Goal: Task Accomplishment & Management: Manage account settings

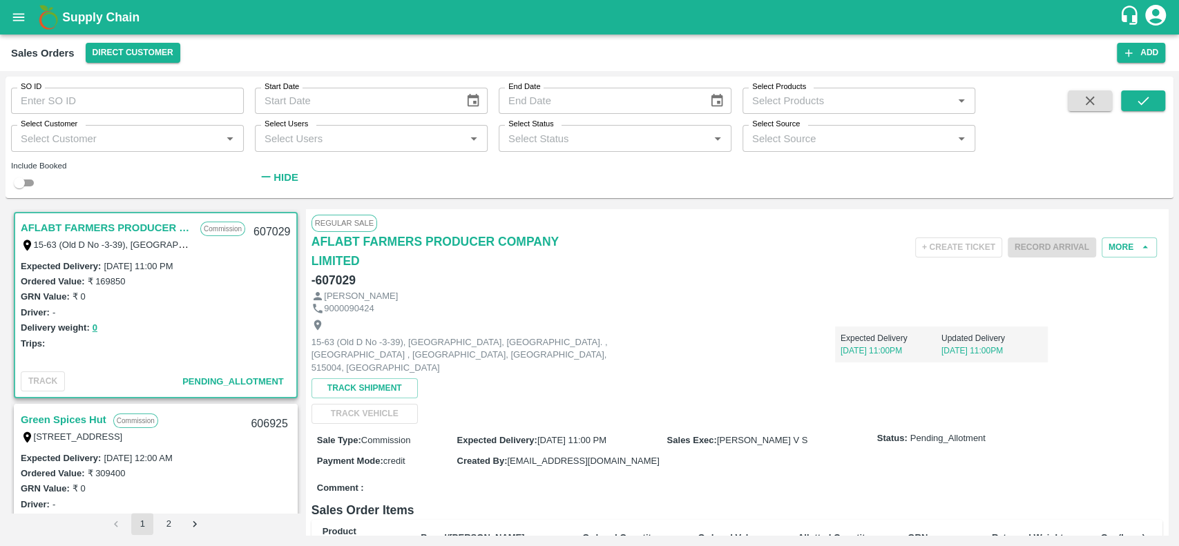
click at [650, 329] on div "Expected Delivery [DATE] 11:00PM Updated Delivery [DATE] 11:00PM" at bounding box center [834, 339] width 425 height 47
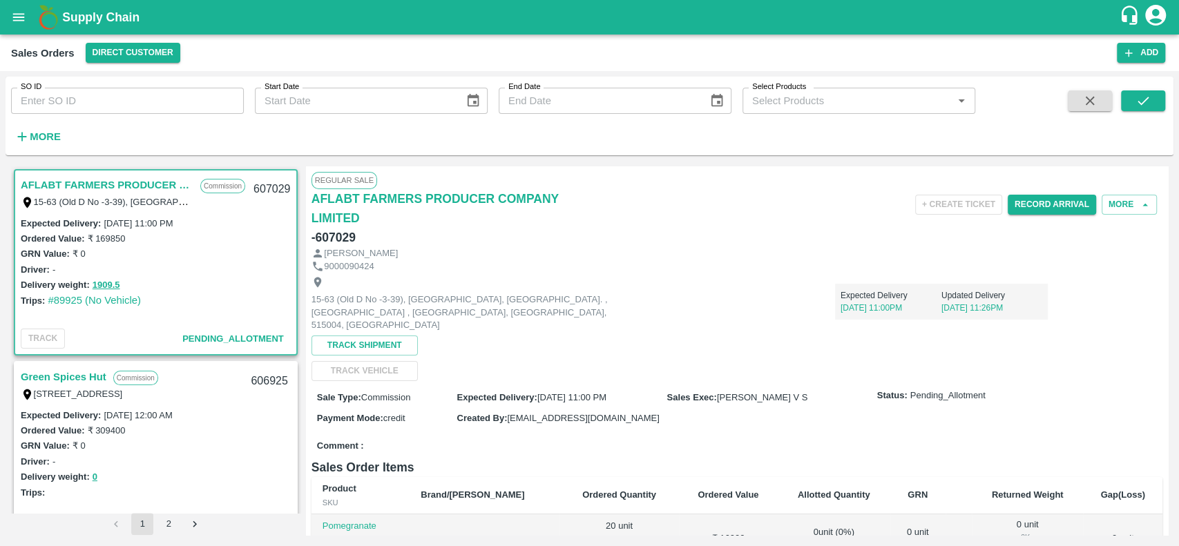
click at [175, 289] on div "Delivery weight: 1909.5" at bounding box center [156, 285] width 270 height 16
click at [96, 279] on button "1909.5" at bounding box center [107, 286] width 28 height 16
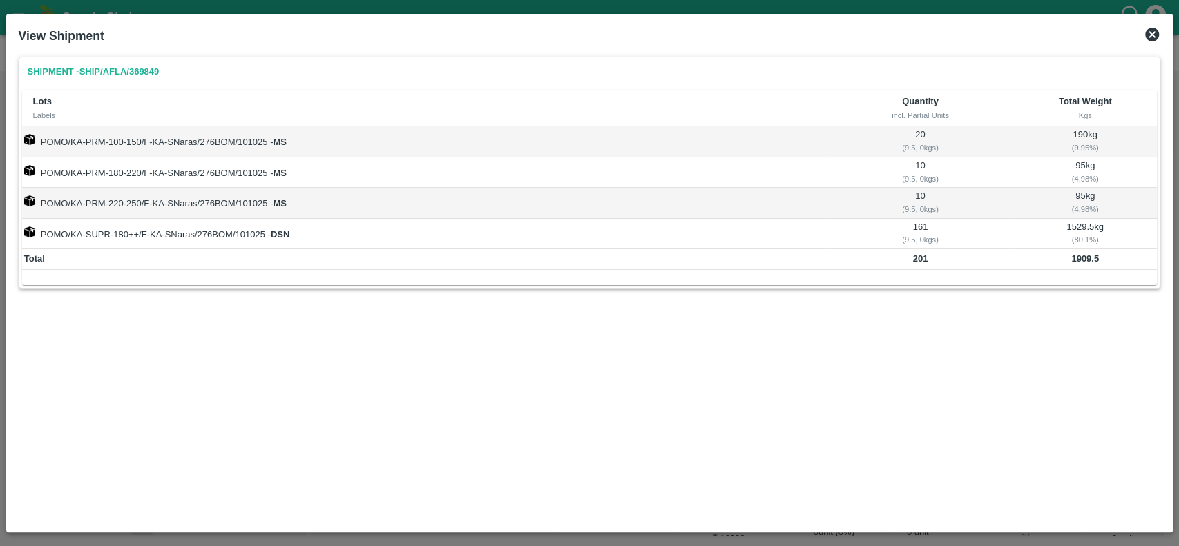
click at [1154, 30] on icon at bounding box center [1152, 35] width 14 height 14
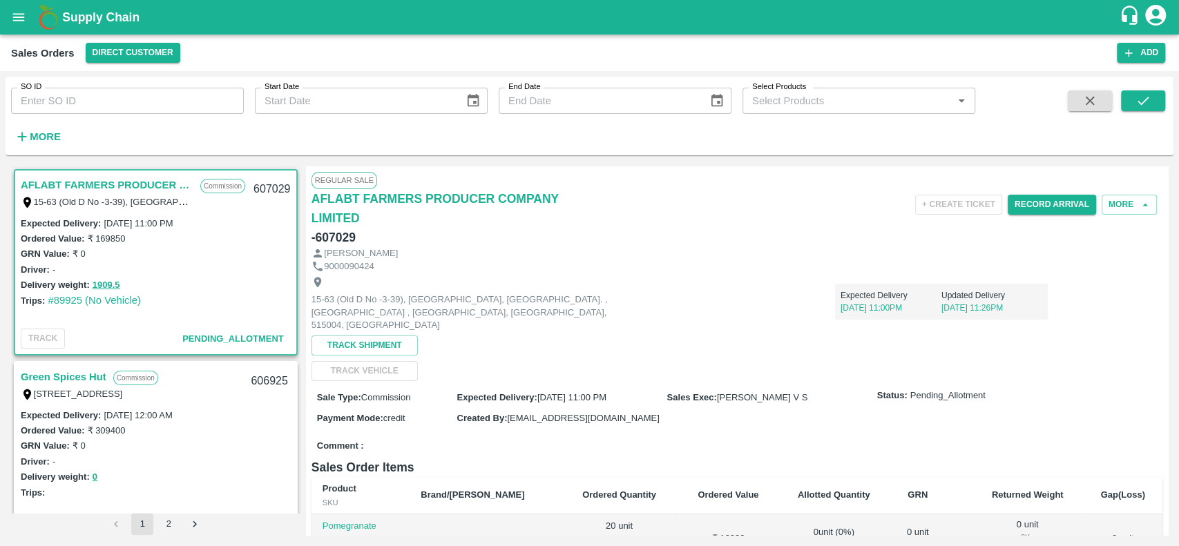
scroll to position [349, 0]
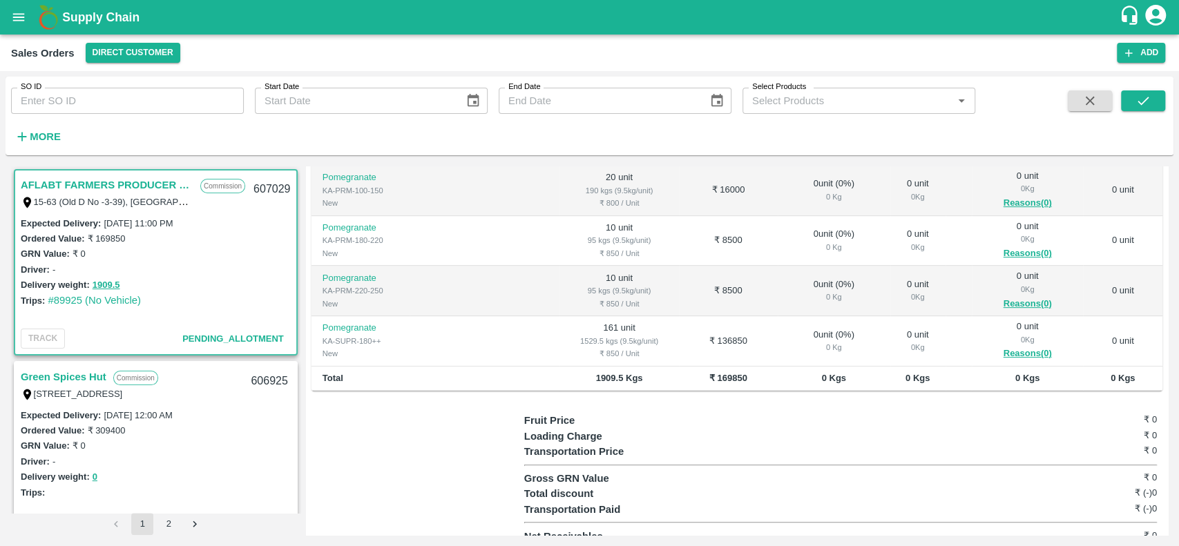
click at [570, 284] on div "95 kgs (9.5kg/unit)" at bounding box center [618, 290] width 97 height 12
click at [43, 141] on strong "More" at bounding box center [45, 136] width 31 height 11
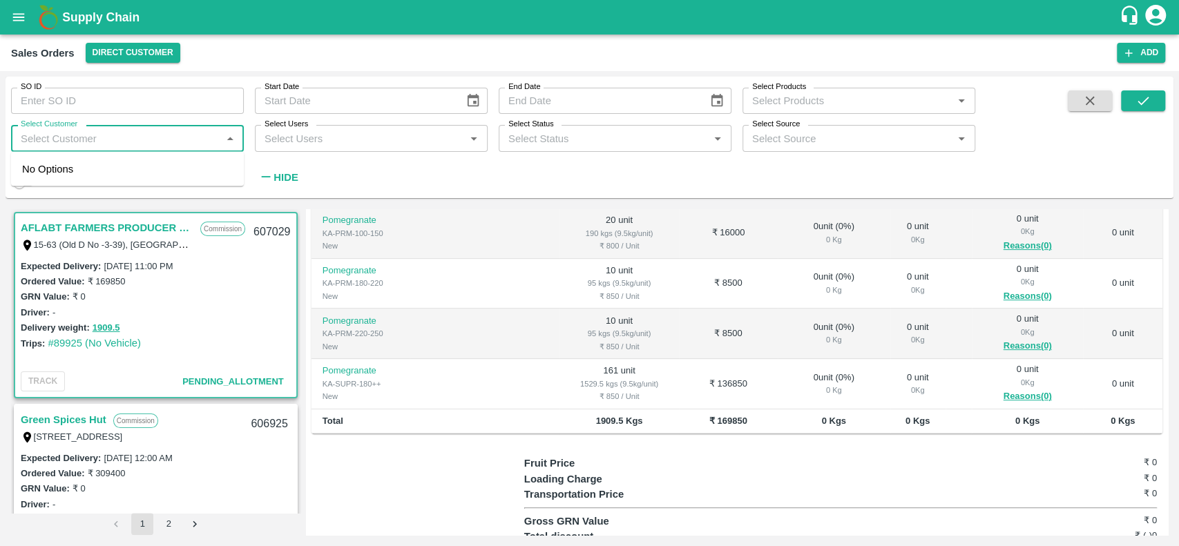
click at [58, 146] on input "Select Customer" at bounding box center [116, 138] width 202 height 18
type input "Green spi"
click at [59, 174] on div "Green Spices Hut" at bounding box center [95, 175] width 81 height 15
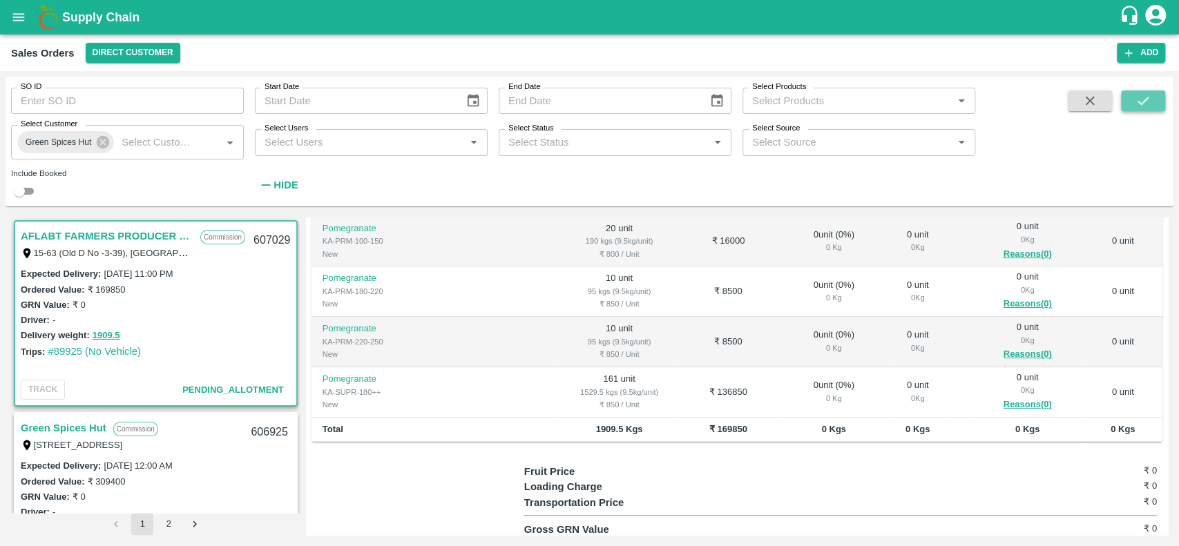
click at [1143, 102] on icon "submit" at bounding box center [1142, 101] width 11 height 8
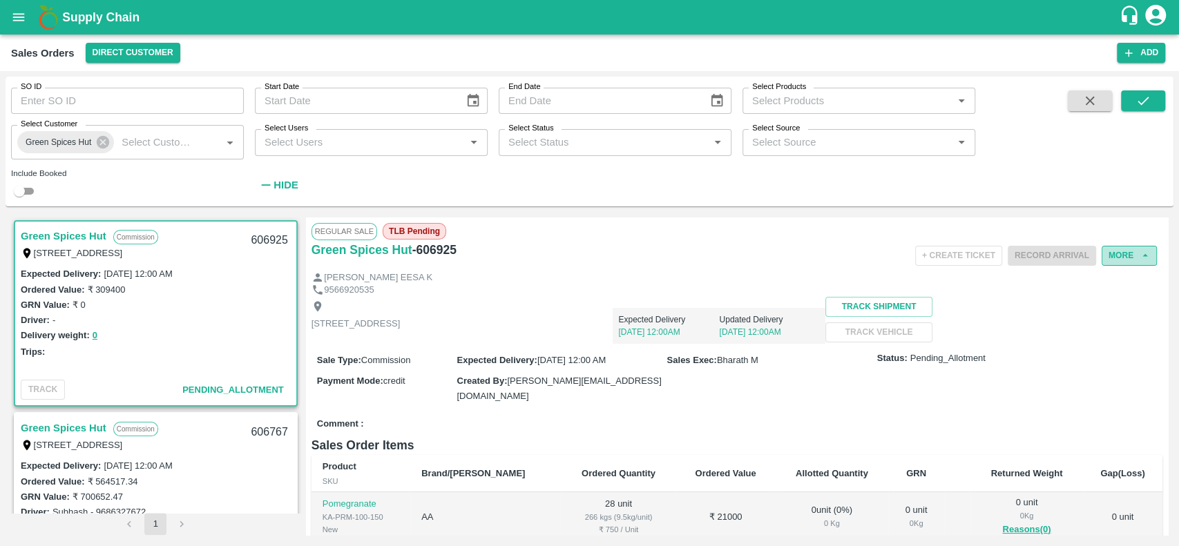
click at [1122, 253] on button "More" at bounding box center [1128, 256] width 55 height 20
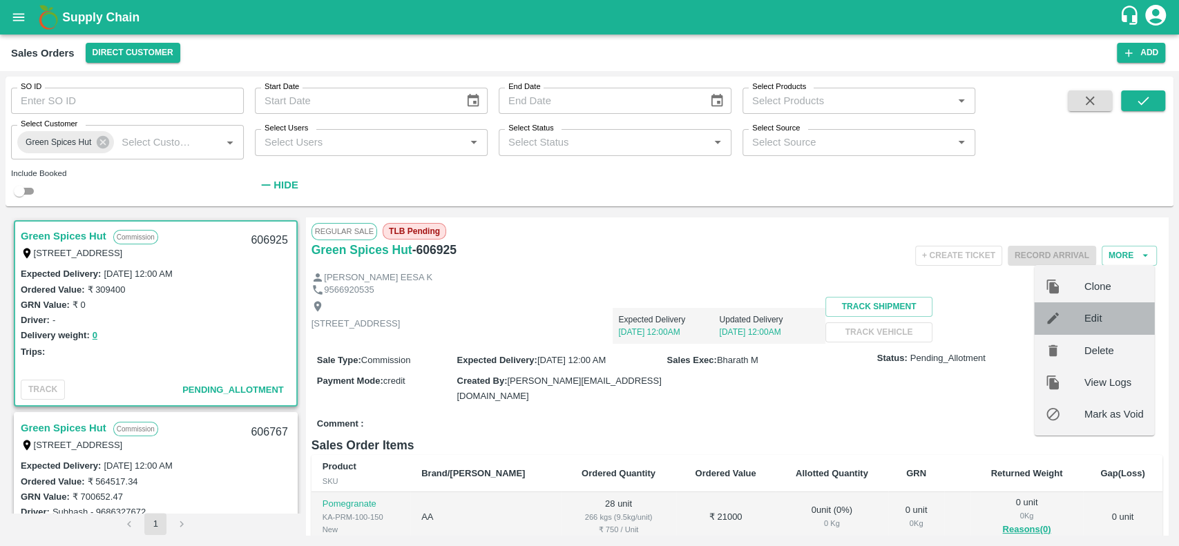
click at [1090, 307] on div "Edit" at bounding box center [1094, 318] width 120 height 32
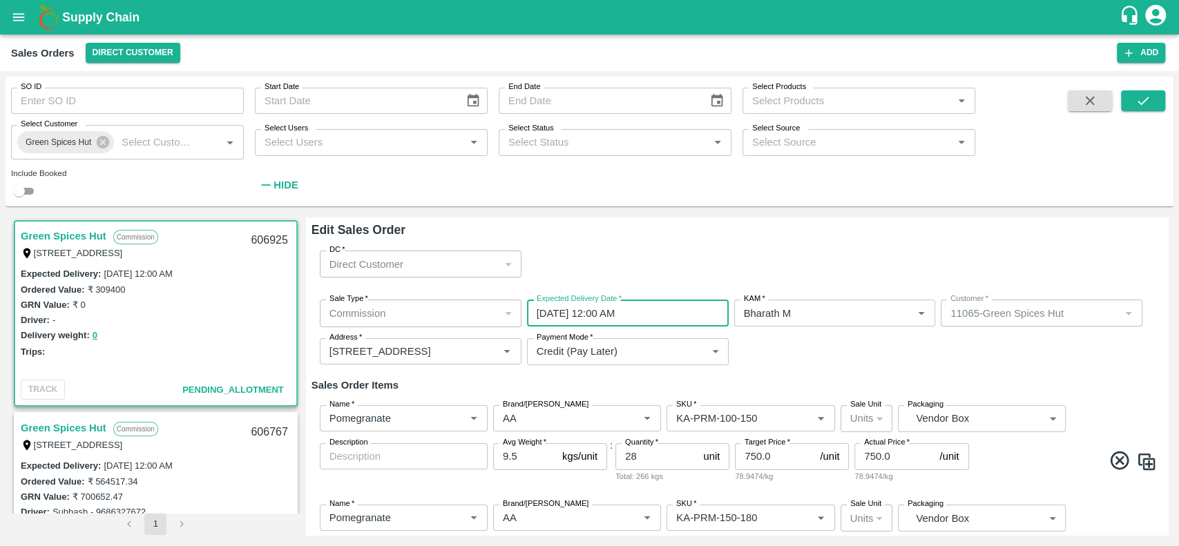
click at [633, 319] on input "13/10/2025 12:00 AM" at bounding box center [623, 313] width 192 height 26
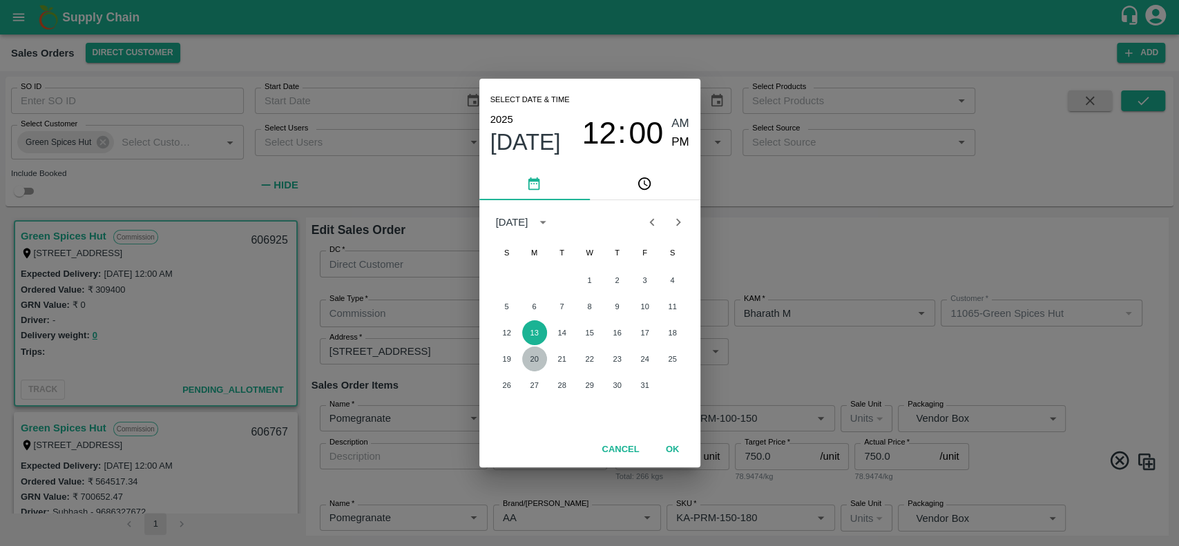
click at [539, 356] on button "20" at bounding box center [534, 359] width 25 height 25
type input "20/10/2025 12:00 AM"
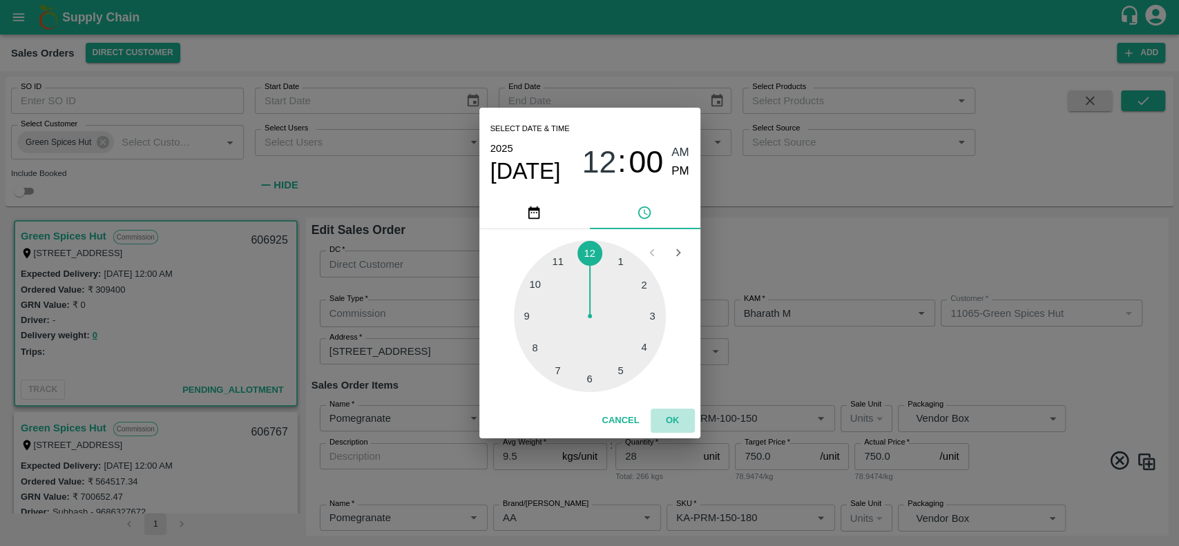
click at [668, 417] on button "OK" at bounding box center [672, 421] width 44 height 24
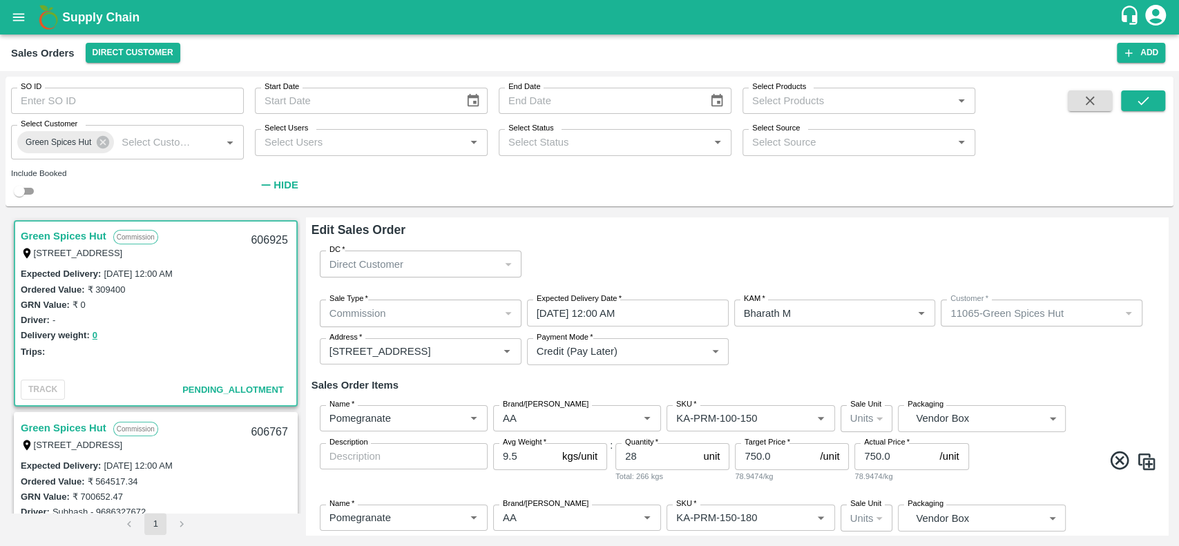
drag, startPoint x: 780, startPoint y: 367, endPoint x: 928, endPoint y: 362, distance: 147.9
click at [928, 362] on div "Sale Type   * Commission 2 Sale Type Expected Delivery Date   * 20/10/2025 12:0…" at bounding box center [736, 333] width 851 height 88
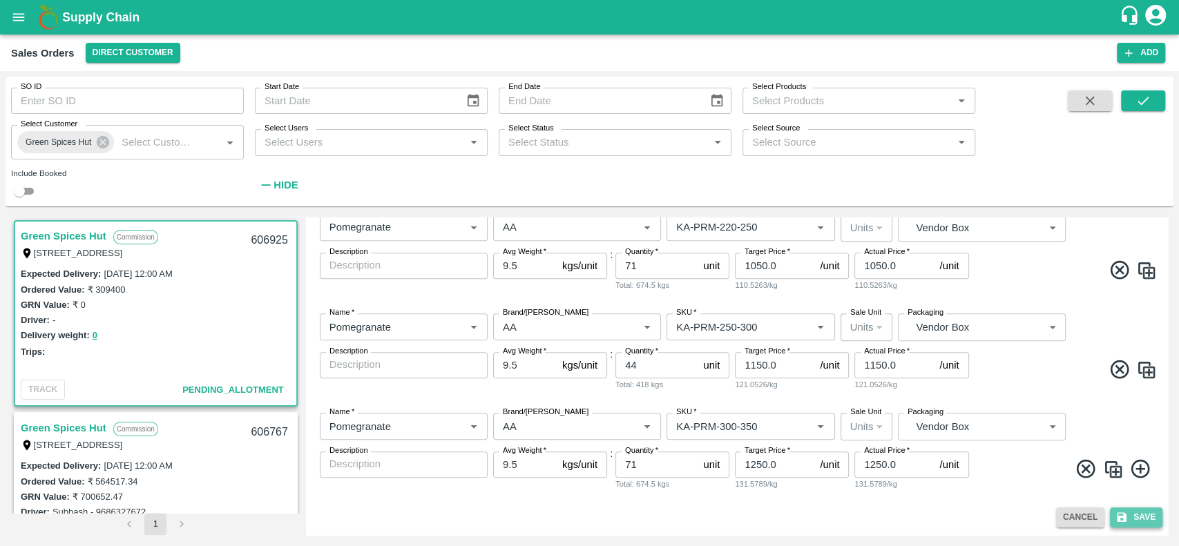
click at [1132, 523] on button "Save" at bounding box center [1136, 518] width 52 height 20
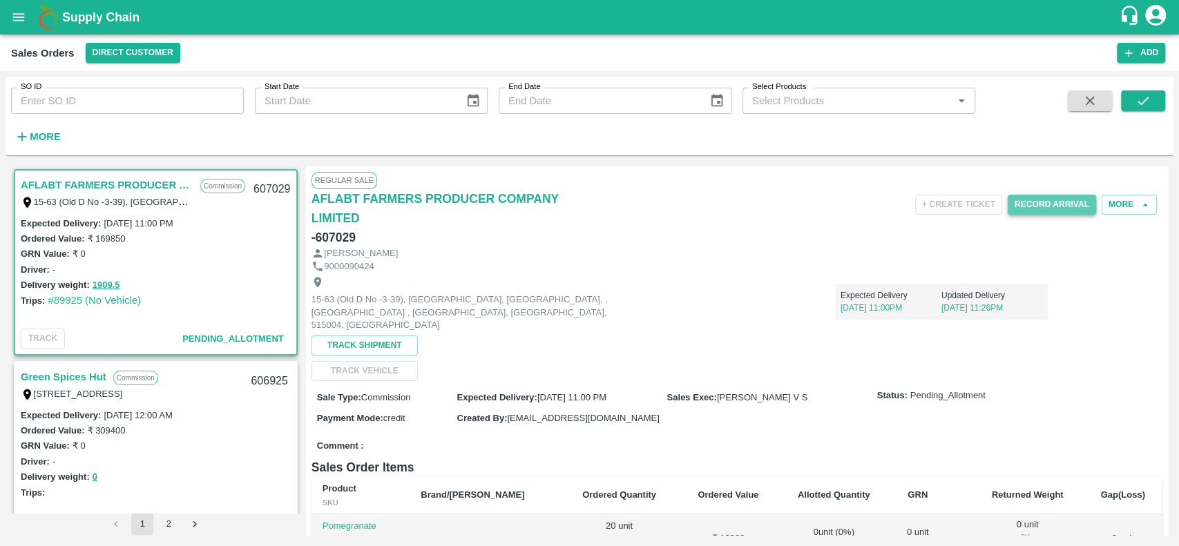
click at [1019, 204] on button "Record Arrival" at bounding box center [1051, 205] width 88 height 20
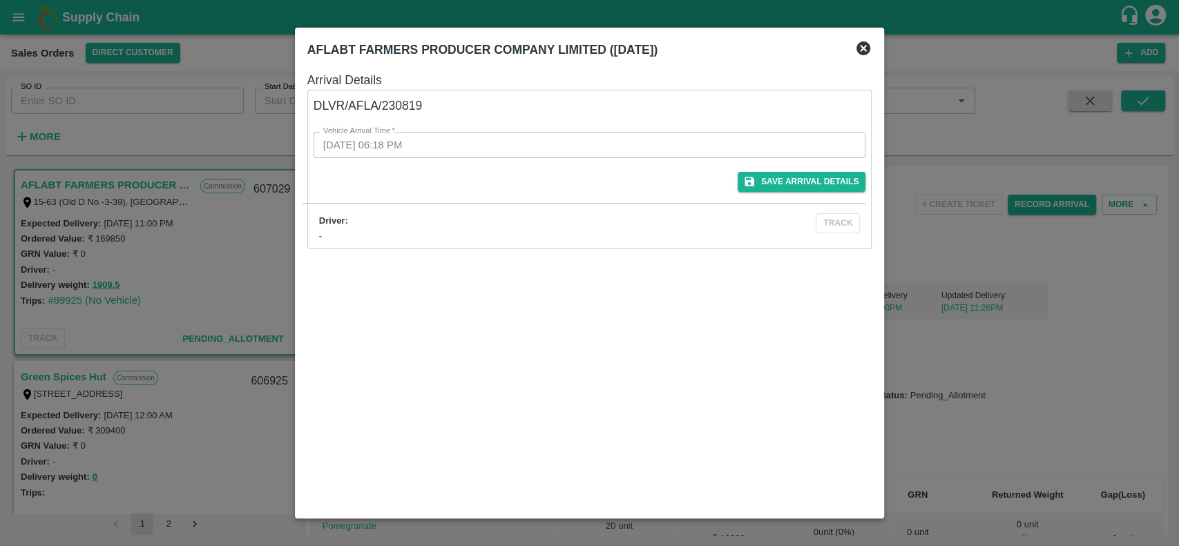
click at [869, 50] on icon at bounding box center [863, 48] width 14 height 14
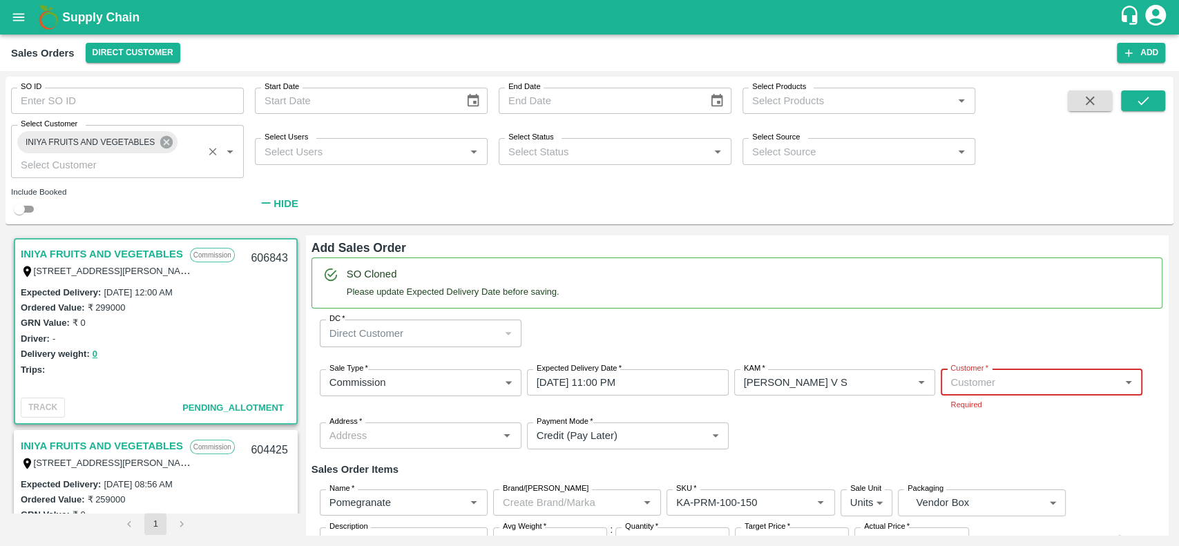
scroll to position [3, 0]
